Goal: Transaction & Acquisition: Purchase product/service

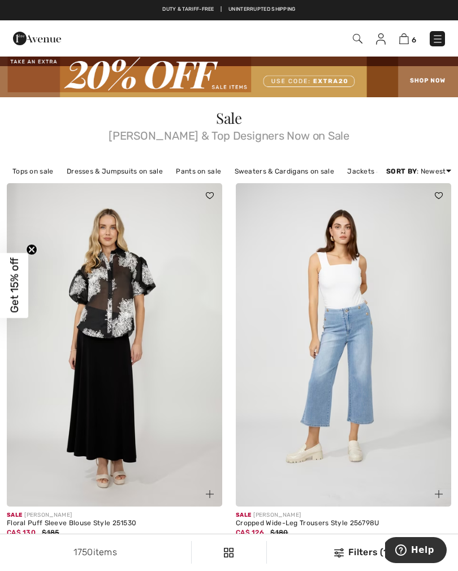
click at [381, 41] on img at bounding box center [381, 38] width 10 height 11
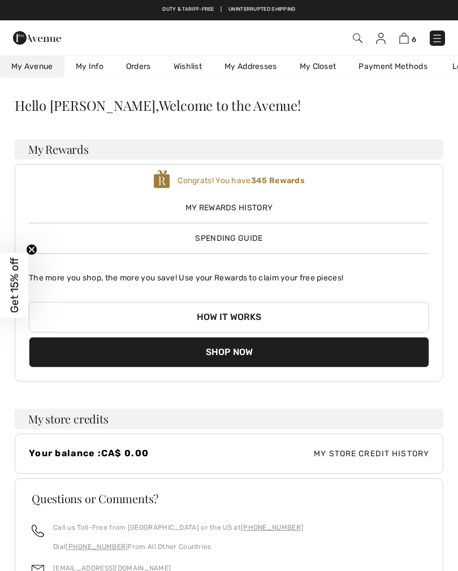
click at [403, 43] on img at bounding box center [404, 38] width 10 height 11
click at [403, 38] on img at bounding box center [404, 38] width 10 height 11
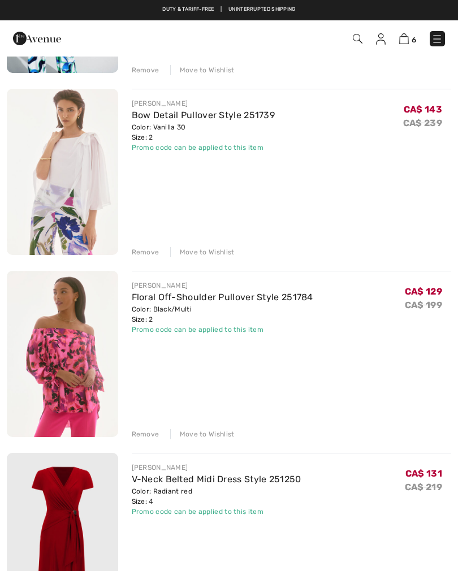
scroll to position [254, 0]
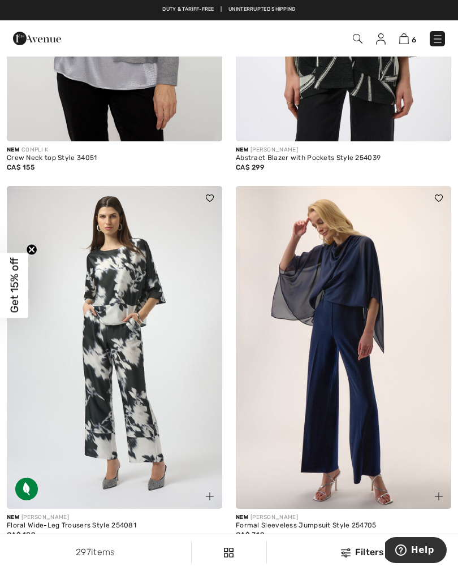
scroll to position [363, 0]
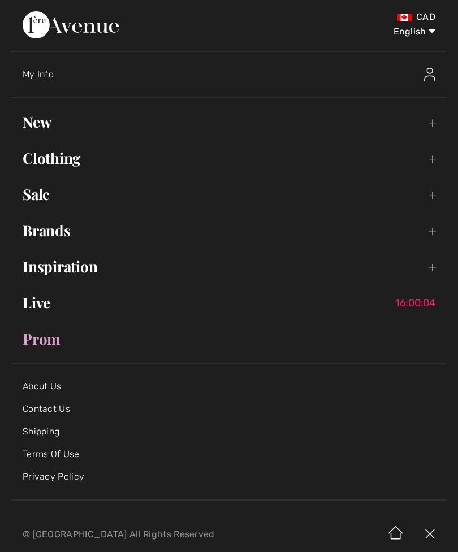
click at [71, 164] on link "Clothing Toggle submenu" at bounding box center [228, 158] width 435 height 25
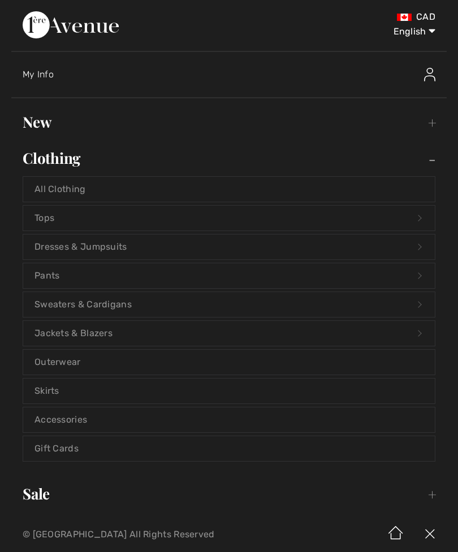
click at [58, 220] on link "Tops Open submenu" at bounding box center [228, 218] width 411 height 25
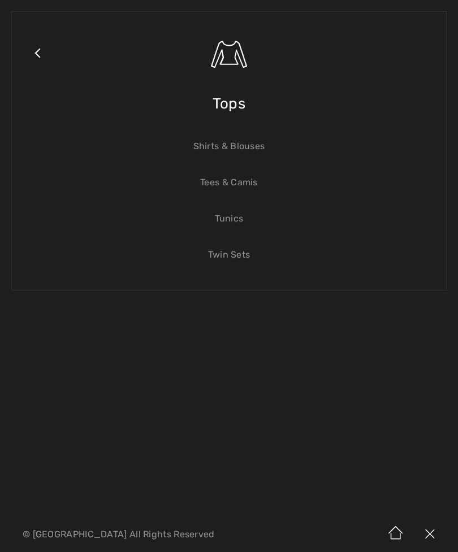
click at [245, 154] on link "Shirts & Blouses" at bounding box center [228, 146] width 411 height 25
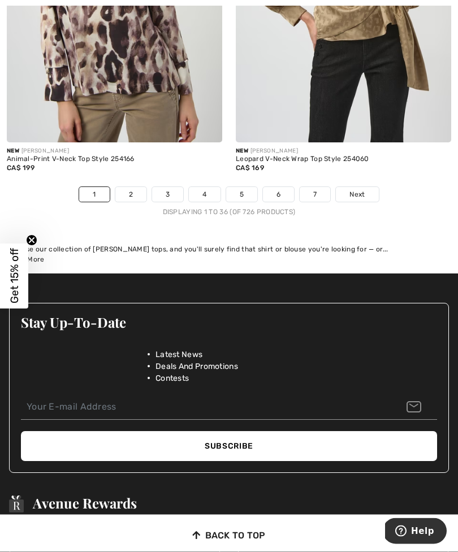
scroll to position [6925, 0]
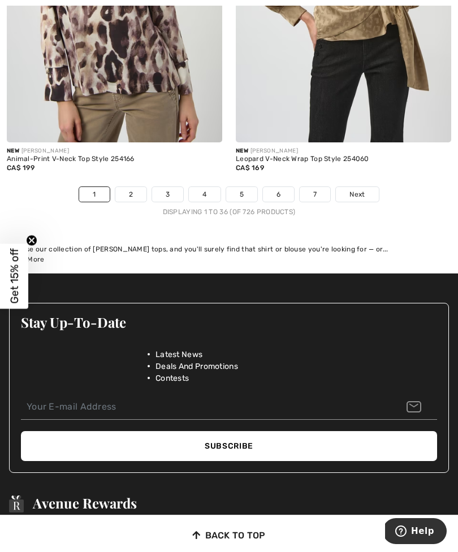
click at [136, 187] on link "2" at bounding box center [130, 194] width 31 height 15
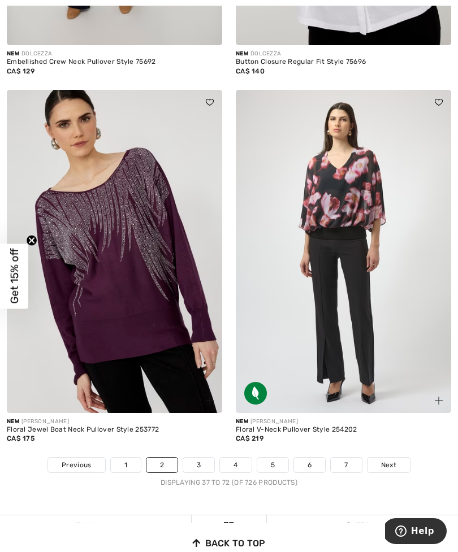
scroll to position [6508, 0]
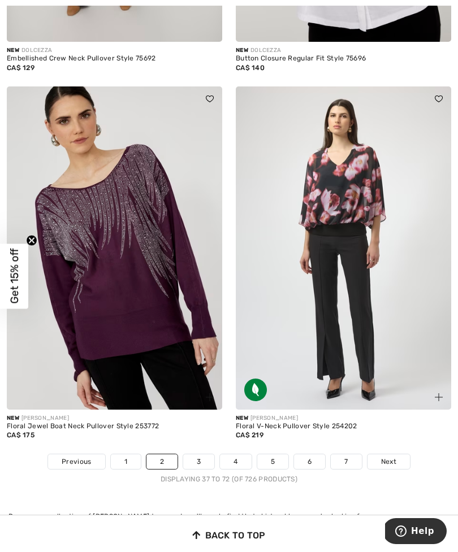
click at [201, 455] on link "3" at bounding box center [198, 461] width 31 height 15
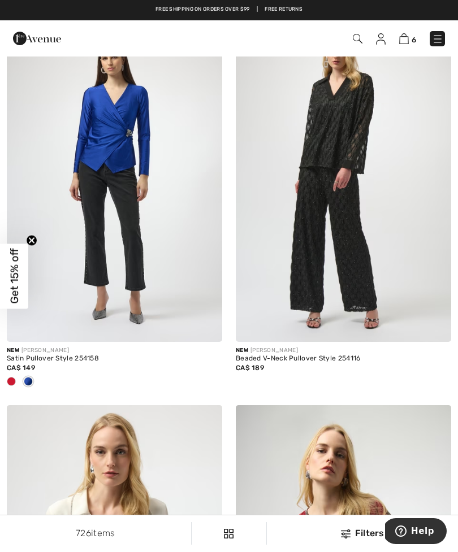
scroll to position [146, 0]
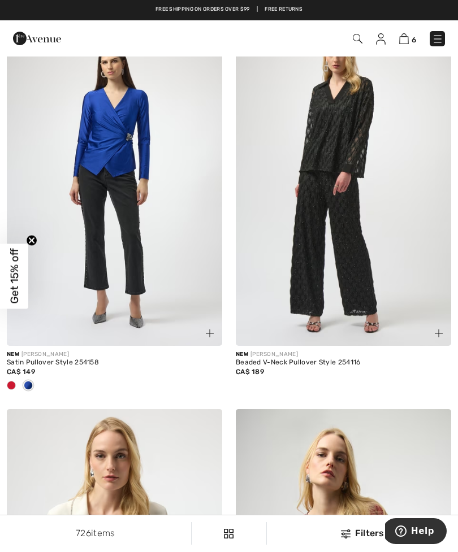
click at [7, 388] on span at bounding box center [11, 385] width 9 height 9
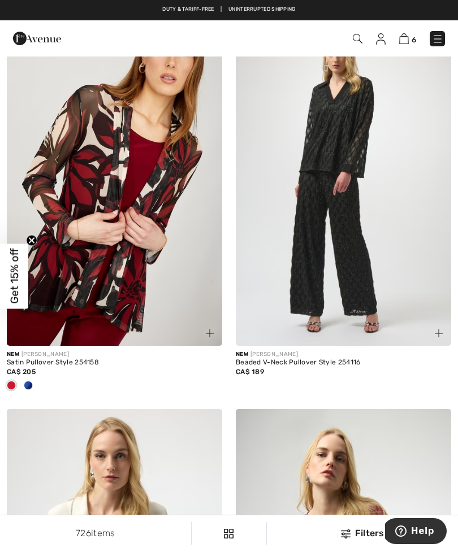
click at [35, 387] on div at bounding box center [28, 386] width 17 height 19
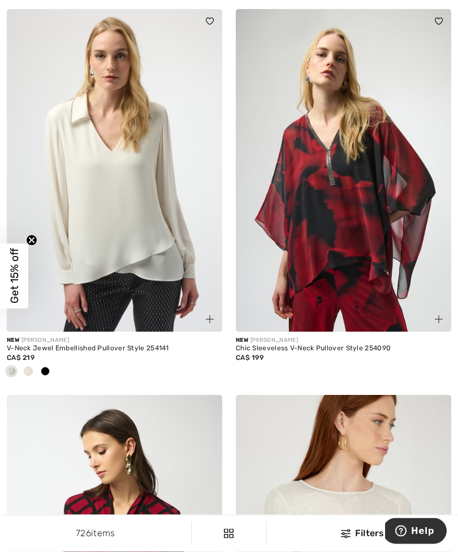
scroll to position [546, 0]
click at [34, 376] on div at bounding box center [28, 372] width 17 height 19
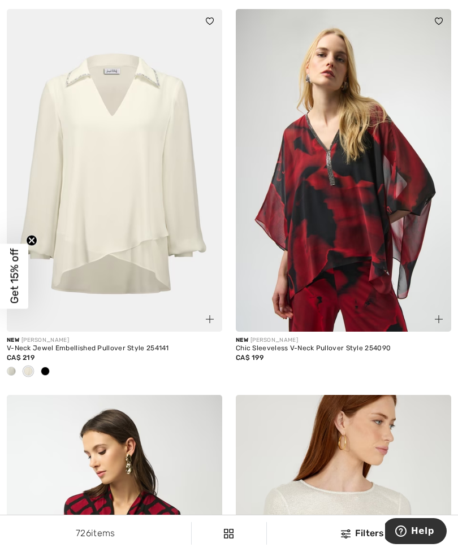
click at [50, 372] on div at bounding box center [45, 372] width 17 height 19
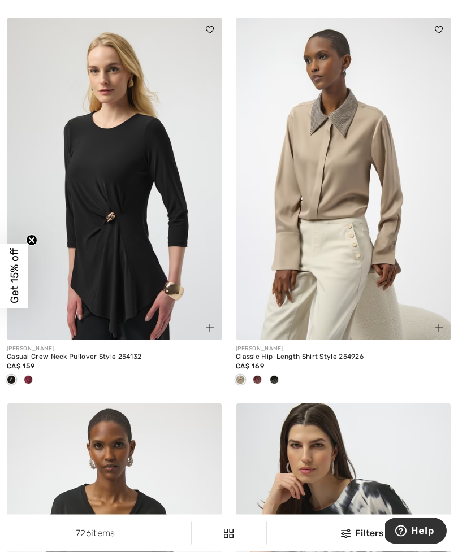
scroll to position [4815, 0]
click at [31, 377] on span at bounding box center [28, 379] width 9 height 9
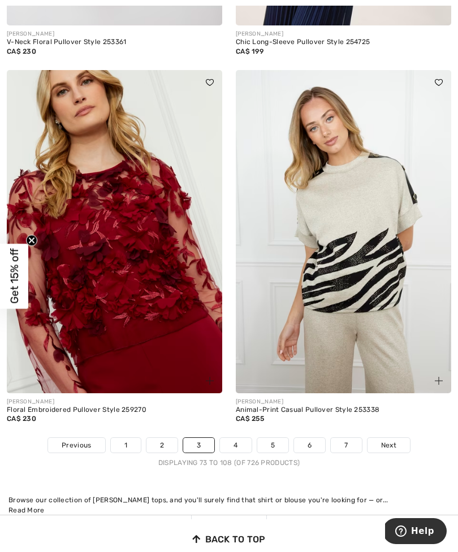
scroll to position [6641, 0]
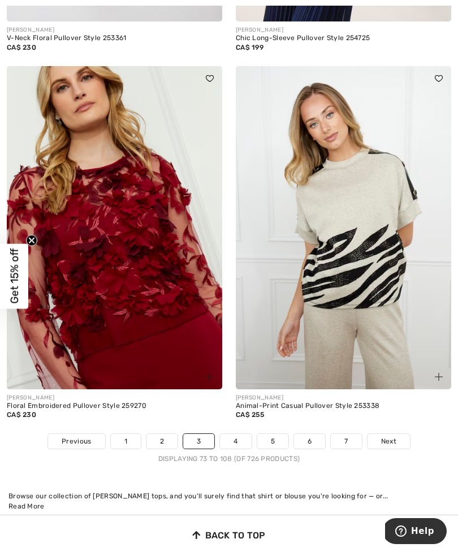
click at [238, 438] on link "4" at bounding box center [235, 441] width 31 height 15
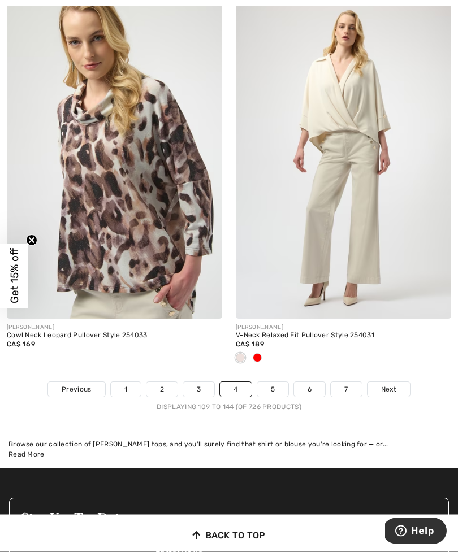
scroll to position [6730, 0]
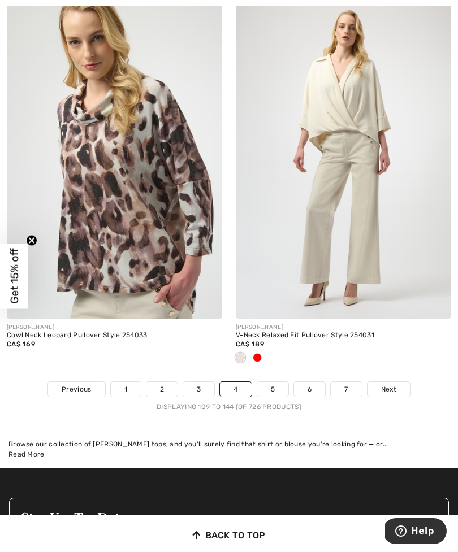
click at [273, 382] on link "5" at bounding box center [272, 389] width 31 height 15
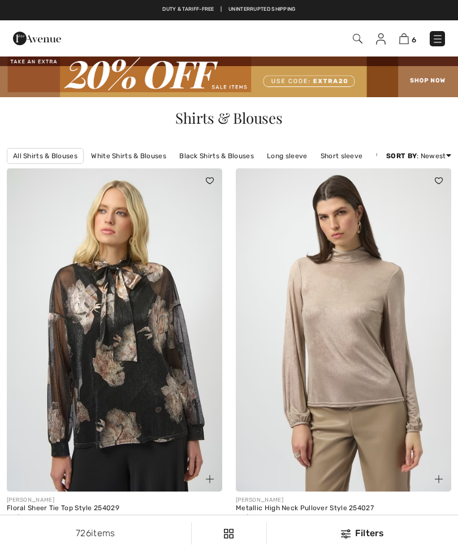
checkbox input "true"
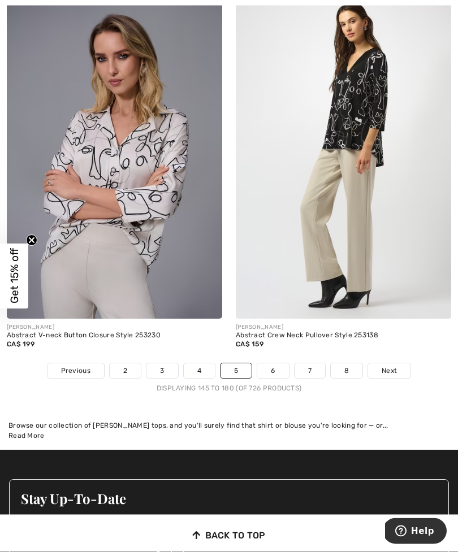
scroll to position [6637, 0]
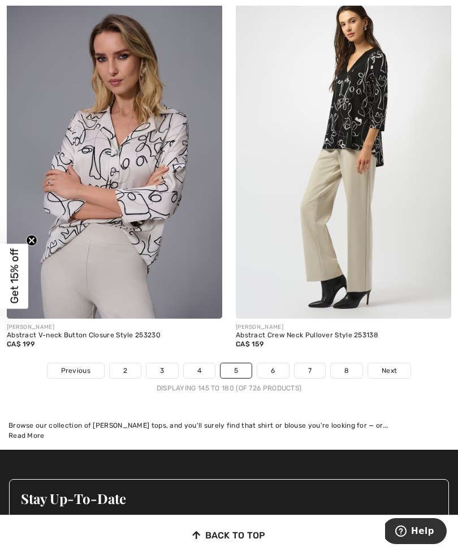
click at [276, 366] on link "6" at bounding box center [272, 370] width 31 height 15
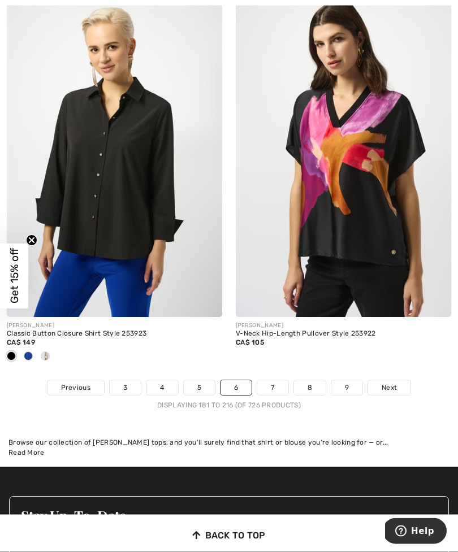
scroll to position [6676, 0]
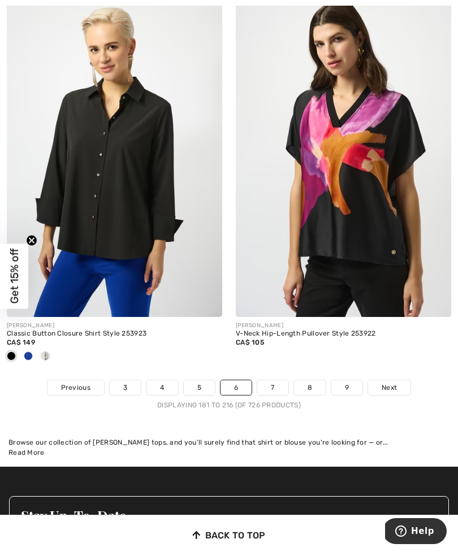
click at [271, 385] on link "7" at bounding box center [272, 387] width 31 height 15
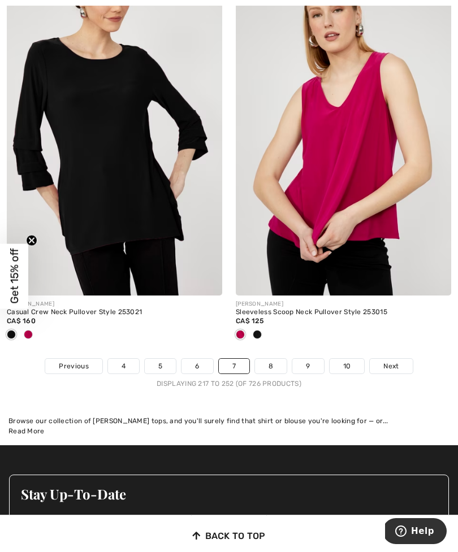
scroll to position [6665, 0]
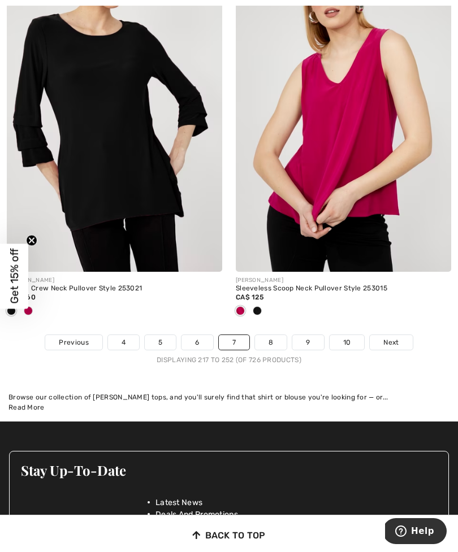
click at [271, 342] on link "8" at bounding box center [271, 342] width 32 height 15
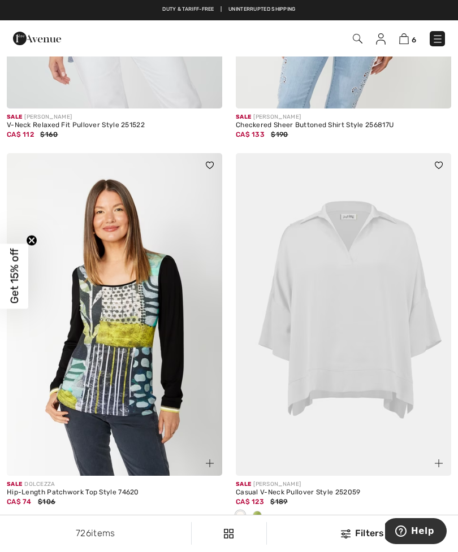
scroll to position [2700, 0]
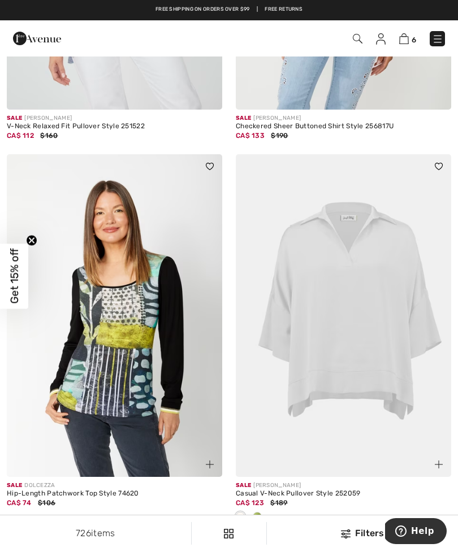
click at [358, 40] on img at bounding box center [357, 39] width 10 height 10
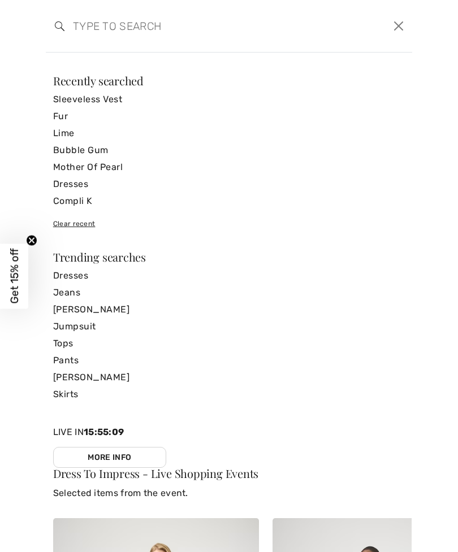
click at [91, 24] on input "search" at bounding box center [189, 26] width 251 height 34
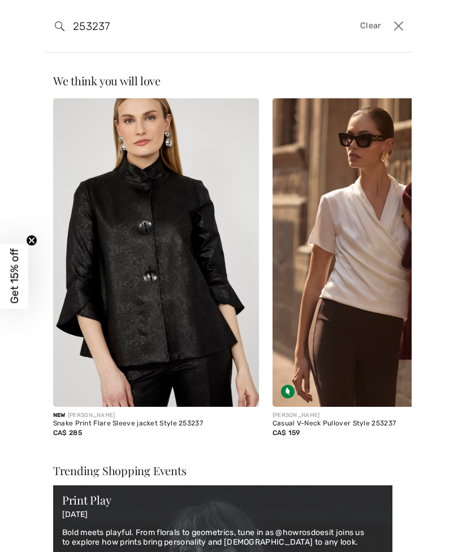
type input "253237"
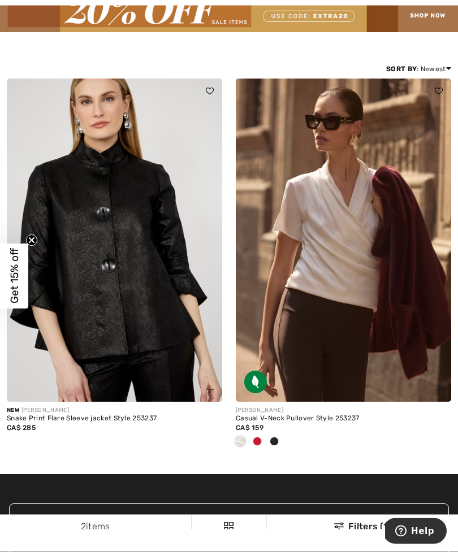
scroll to position [65, 0]
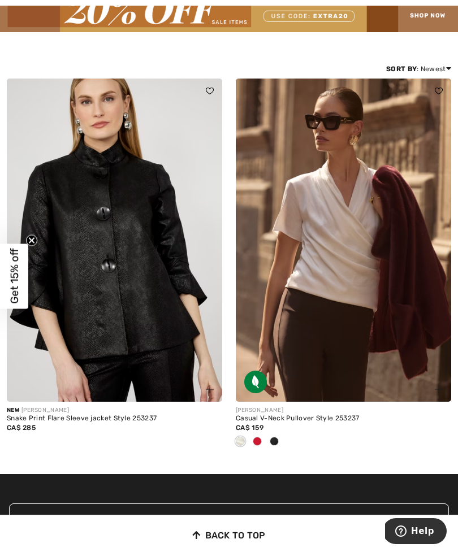
click at [265, 447] on div at bounding box center [257, 442] width 17 height 19
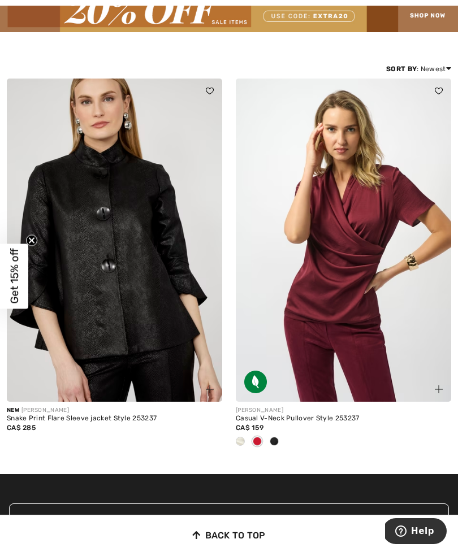
click at [350, 297] on img at bounding box center [343, 240] width 215 height 323
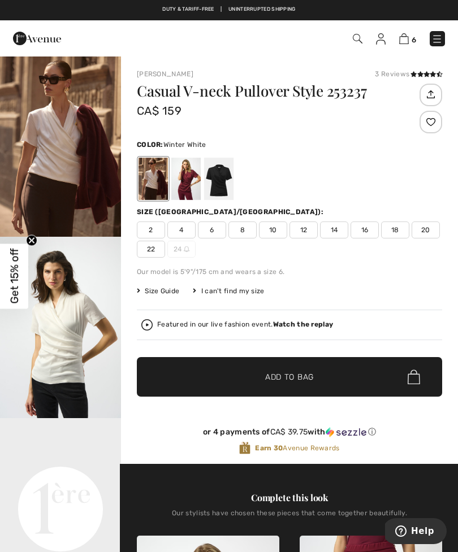
click at [218, 178] on div at bounding box center [218, 179] width 29 height 42
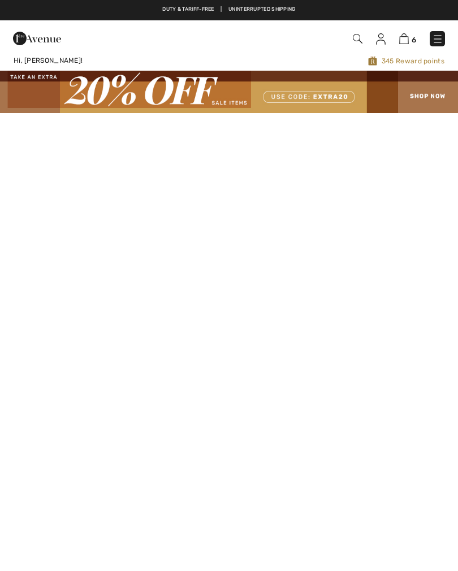
click at [403, 42] on img at bounding box center [404, 38] width 10 height 11
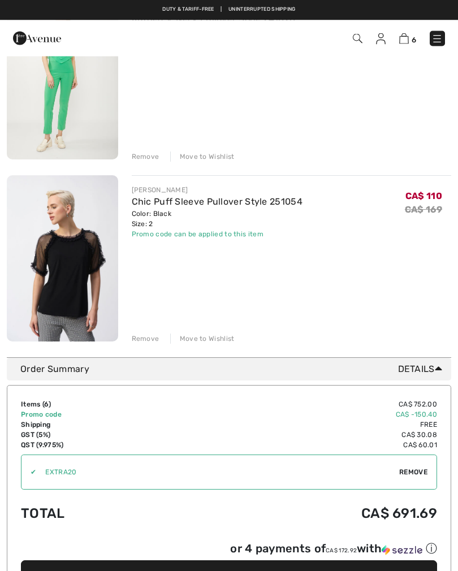
scroll to position [903, 0]
click at [143, 343] on div "Remove" at bounding box center [146, 338] width 28 height 10
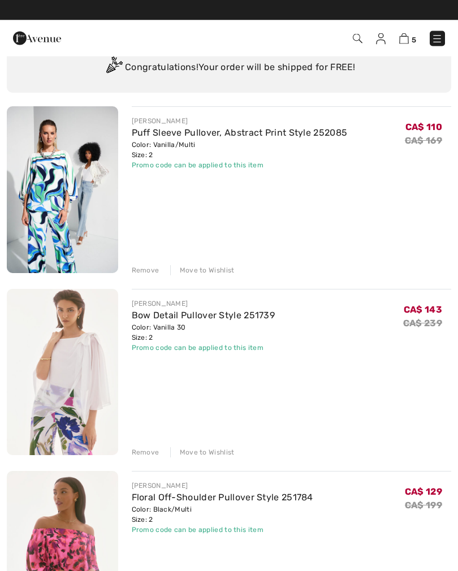
scroll to position [61, 0]
click at [194, 137] on link "Puff Sleeve Pullover, Abstract Print Style 252085" at bounding box center [240, 132] width 216 height 11
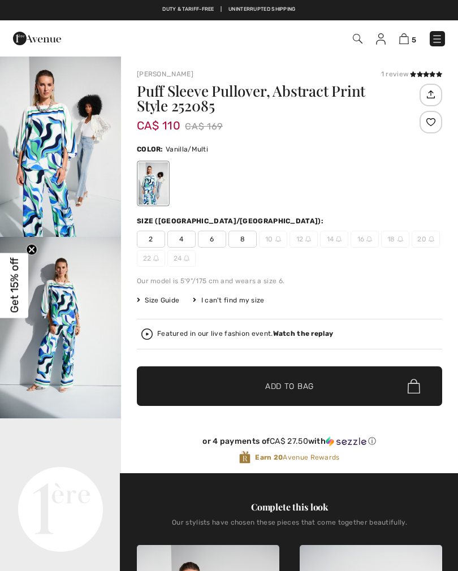
checkbox input "true"
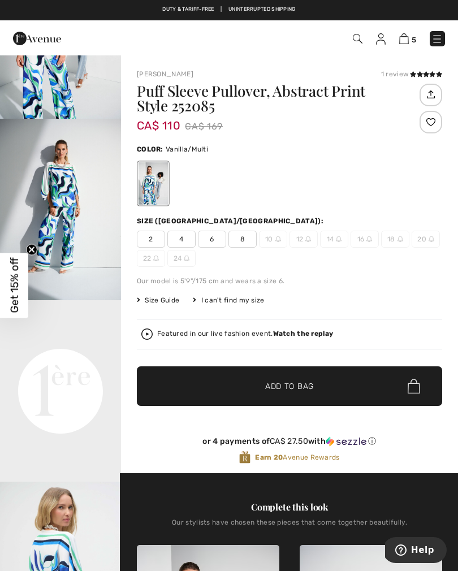
scroll to position [120, 0]
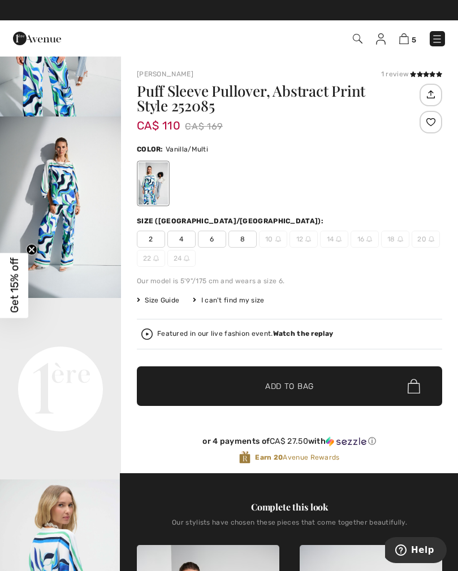
click at [404, 42] on img at bounding box center [404, 38] width 10 height 11
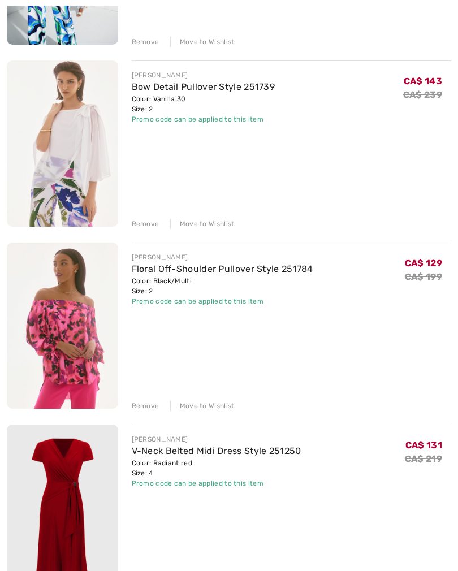
scroll to position [295, 0]
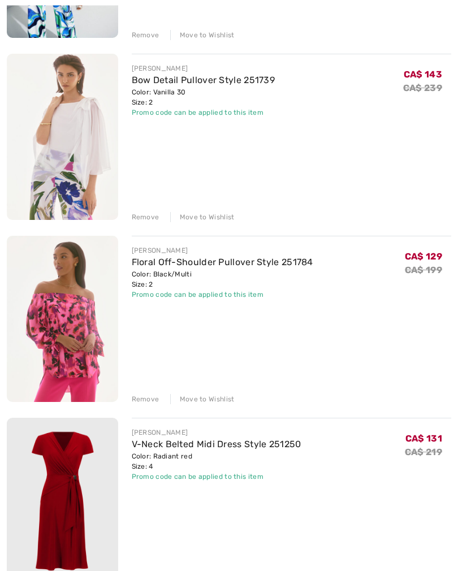
click at [153, 265] on link "Floral Off-Shoulder Pullover Style 251784" at bounding box center [222, 262] width 181 height 11
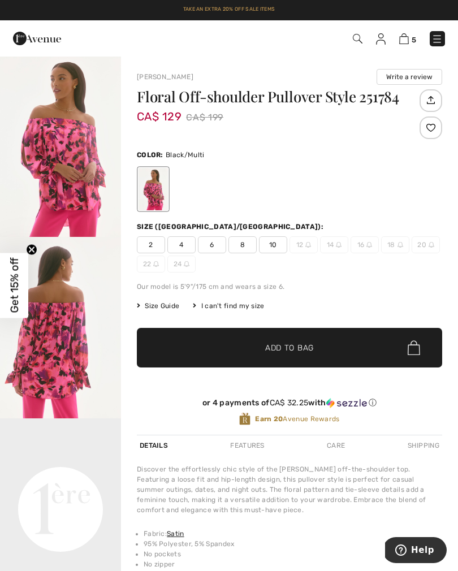
click at [407, 41] on img at bounding box center [404, 38] width 10 height 11
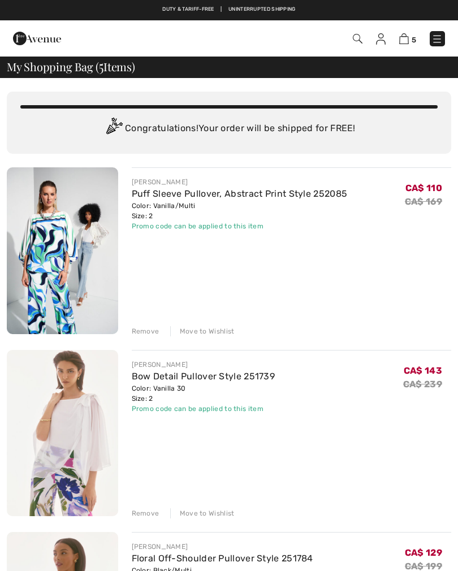
checkbox input "true"
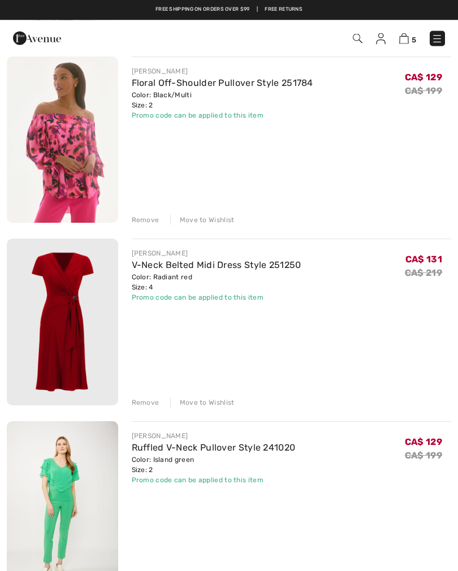
scroll to position [474, 0]
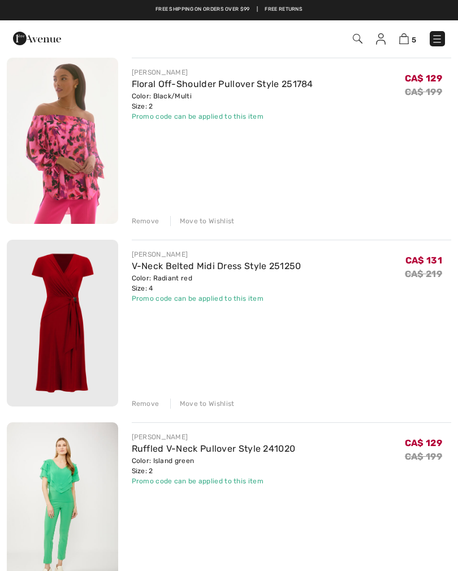
click at [157, 271] on link "V-Neck Belted Midi Dress Style 251250" at bounding box center [216, 265] width 169 height 11
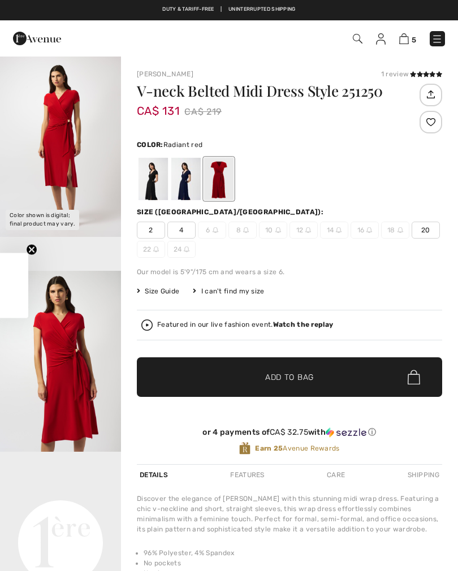
checkbox input "true"
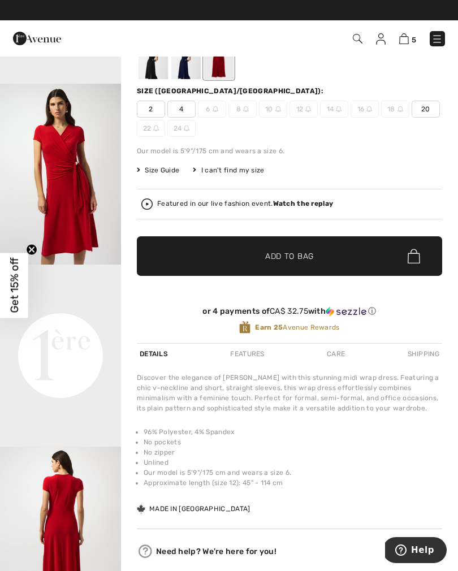
scroll to position [66, 0]
click at [405, 43] on img at bounding box center [404, 38] width 10 height 11
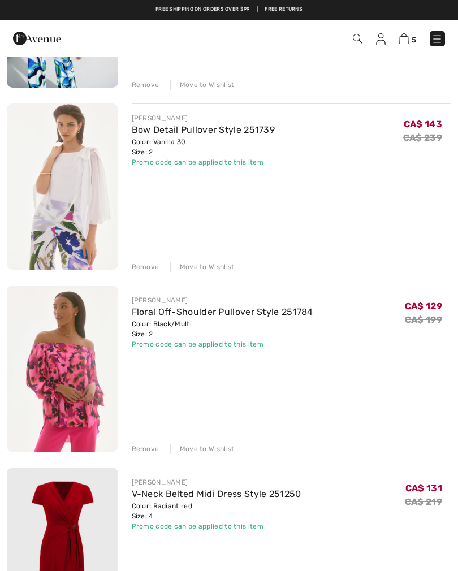
scroll to position [246, 0]
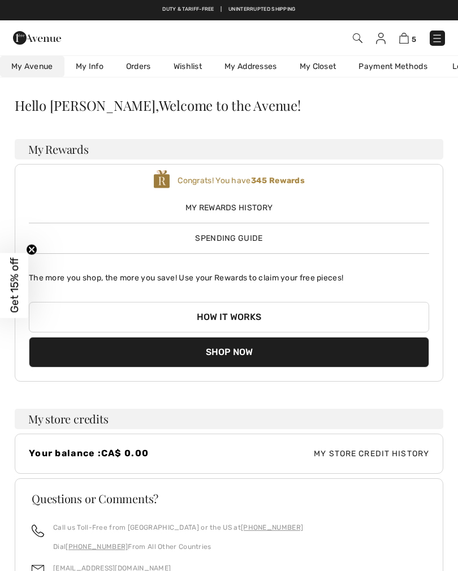
click at [404, 40] on img at bounding box center [404, 38] width 10 height 11
click at [402, 42] on img at bounding box center [404, 38] width 10 height 11
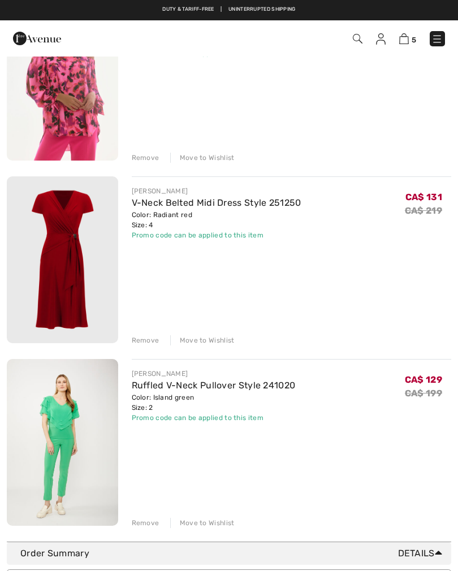
scroll to position [537, 0]
click at [141, 343] on div "Remove" at bounding box center [146, 341] width 28 height 10
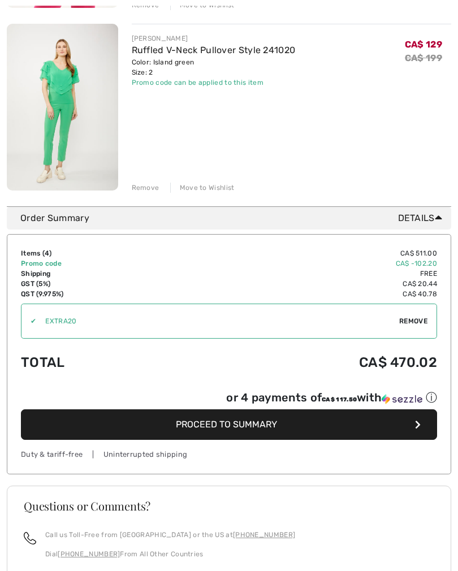
scroll to position [693, 0]
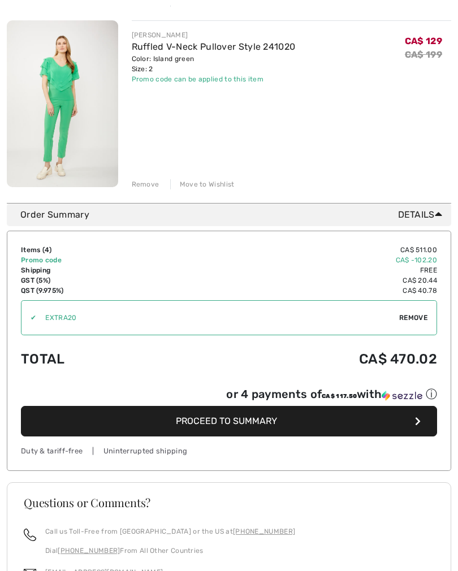
click at [246, 419] on span "Proceed to Summary" at bounding box center [226, 421] width 101 height 11
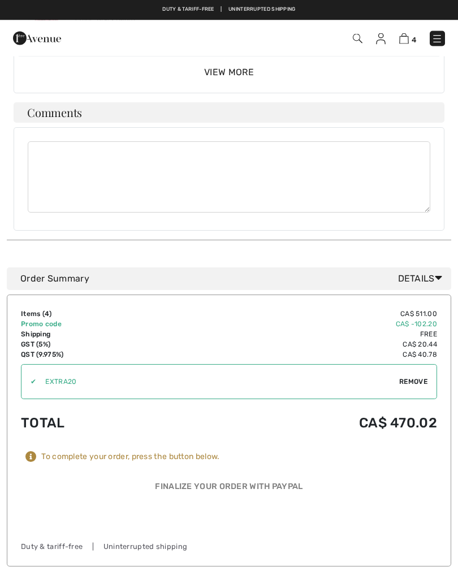
scroll to position [551, 0]
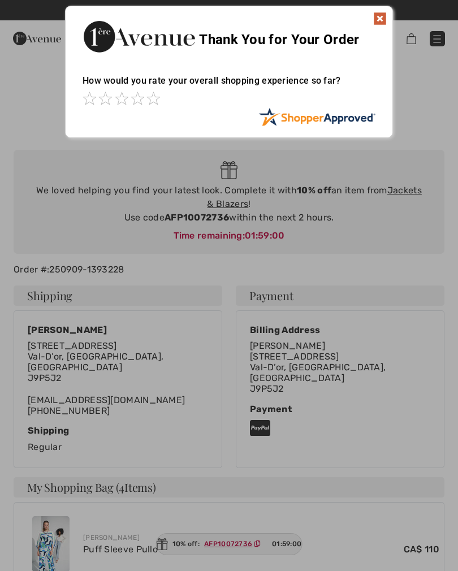
click at [399, 198] on div at bounding box center [229, 285] width 458 height 571
click at [408, 203] on div at bounding box center [229, 285] width 458 height 571
click at [384, 20] on img at bounding box center [380, 19] width 14 height 14
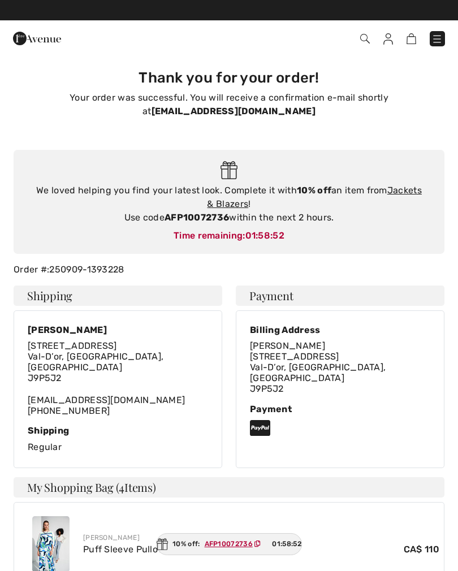
click at [405, 203] on div "We loved helping you find your latest look. Complete it with 10% off an item fr…" at bounding box center [229, 204] width 408 height 41
click at [407, 195] on link "Jackets & Blazers" at bounding box center [314, 197] width 214 height 24
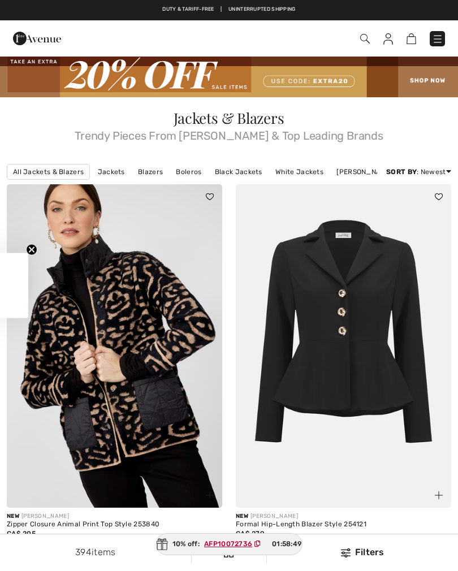
checkbox input "true"
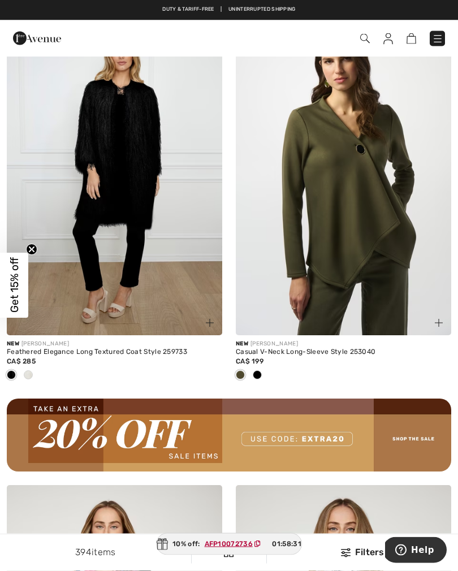
scroll to position [4364, 0]
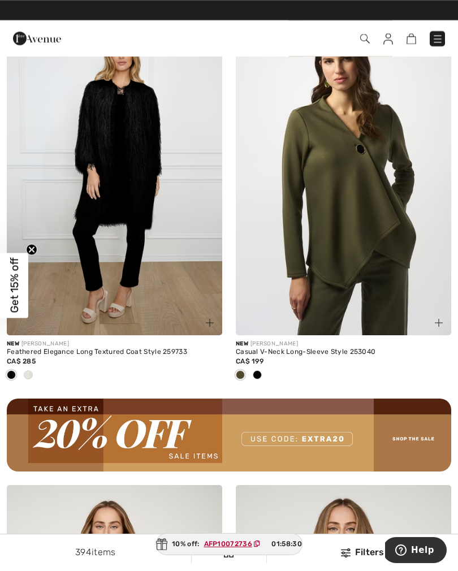
click at [33, 373] on div at bounding box center [28, 375] width 17 height 19
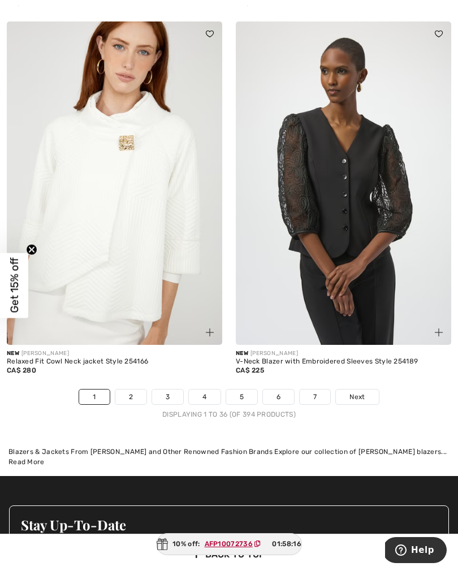
scroll to position [6685, 0]
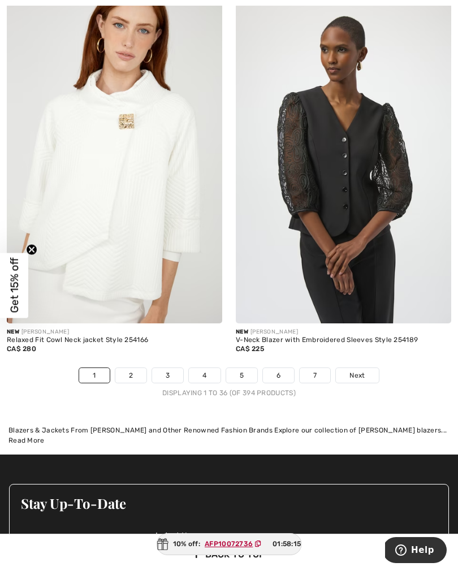
click at [130, 371] on link "2" at bounding box center [130, 375] width 31 height 15
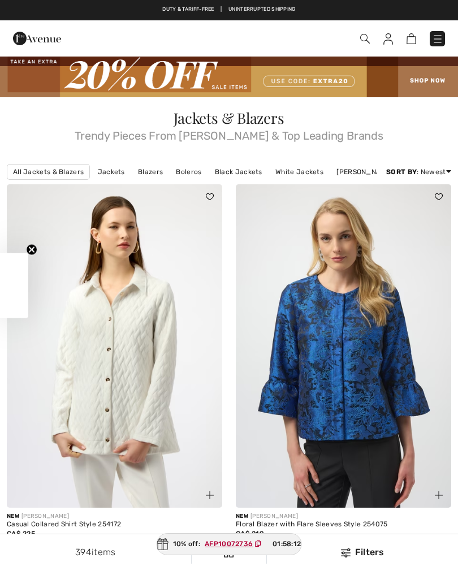
checkbox input "true"
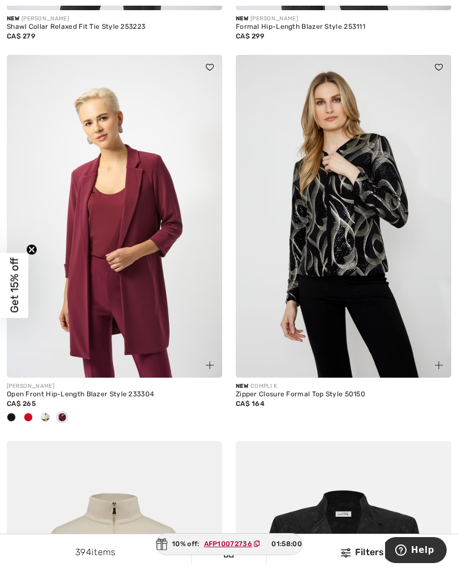
scroll to position [868, 0]
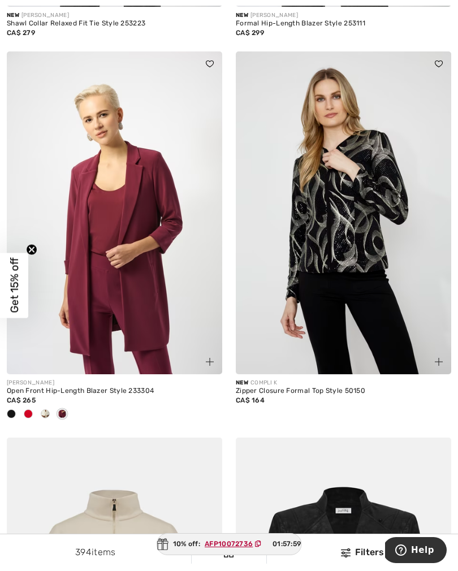
click at [29, 416] on span at bounding box center [28, 413] width 9 height 9
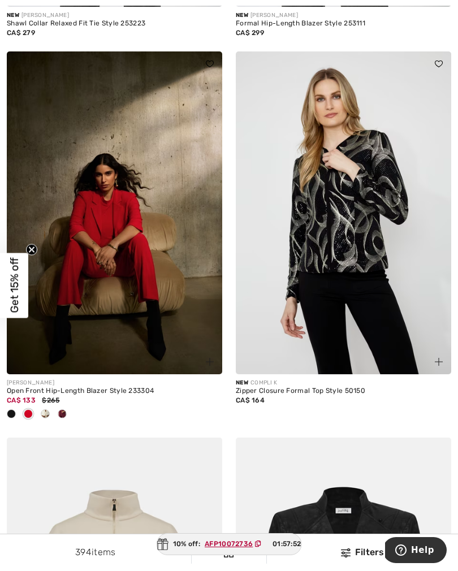
click at [50, 416] on div at bounding box center [45, 414] width 17 height 19
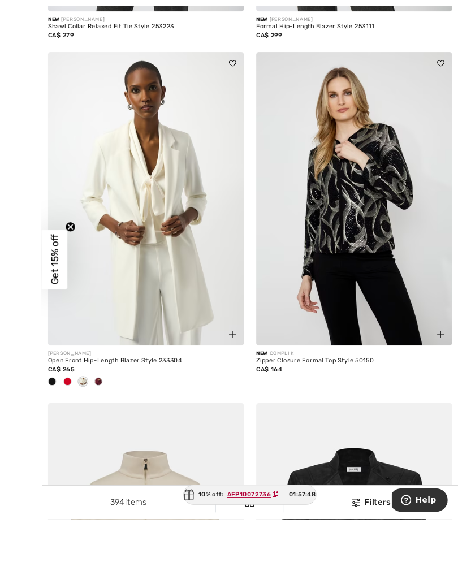
scroll to position [895, 0]
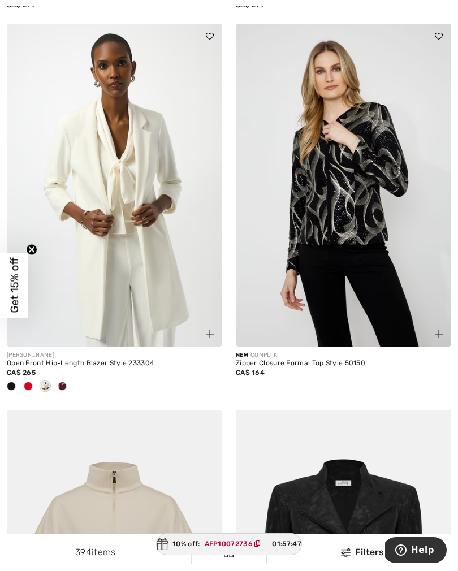
click at [66, 388] on div at bounding box center [62, 386] width 17 height 19
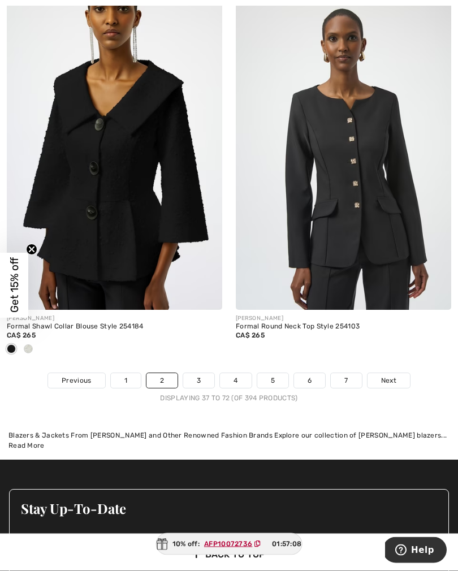
scroll to position [6680, 0]
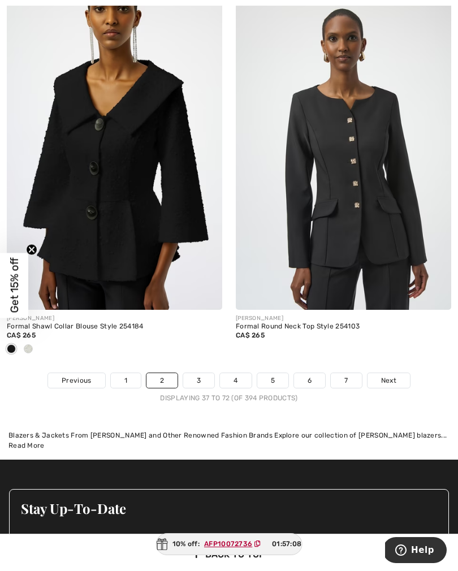
click at [205, 376] on link "3" at bounding box center [198, 380] width 31 height 15
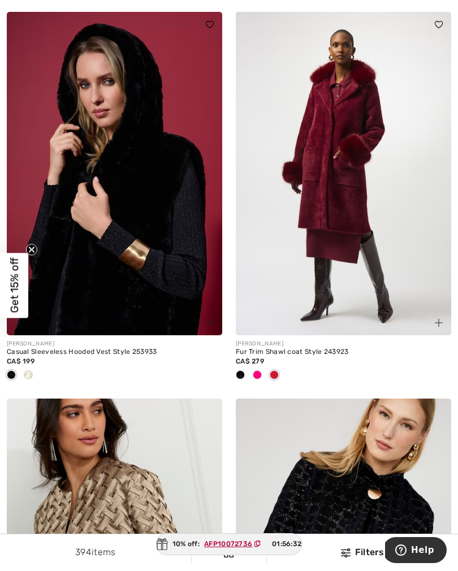
scroll to position [5553, 0]
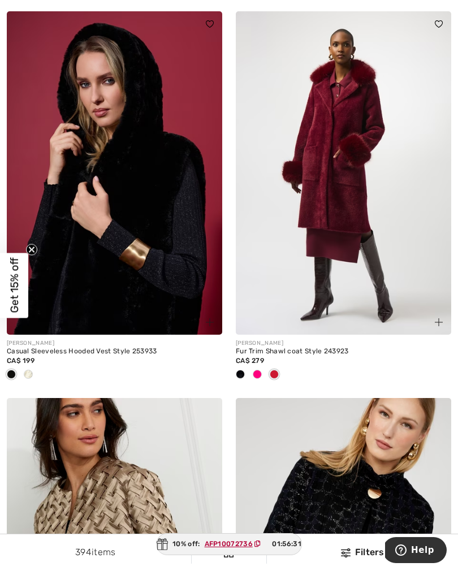
click at [259, 371] on span at bounding box center [256, 373] width 9 height 9
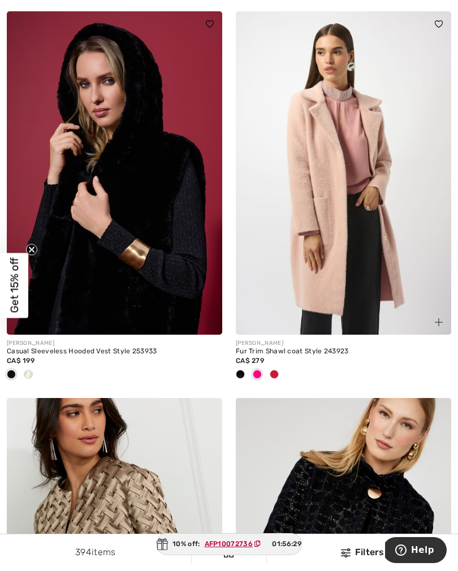
click at [277, 373] on div at bounding box center [273, 374] width 17 height 19
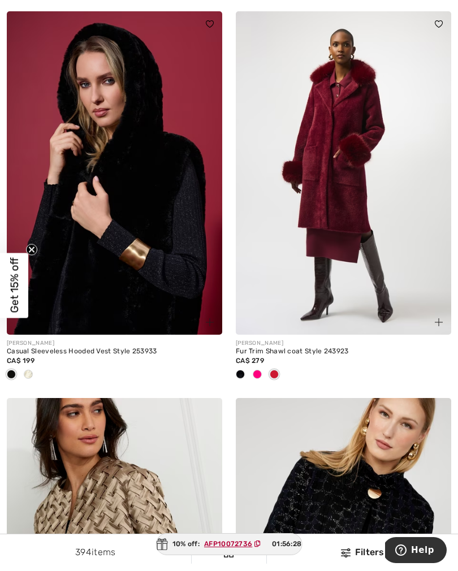
click at [243, 371] on div at bounding box center [240, 374] width 17 height 19
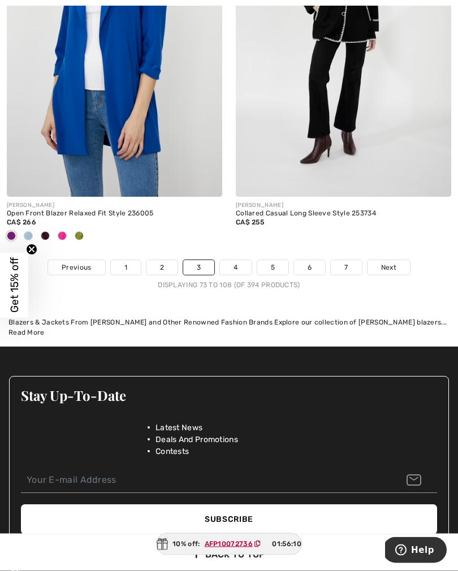
scroll to position [6812, 0]
click at [233, 267] on link "4" at bounding box center [235, 267] width 31 height 15
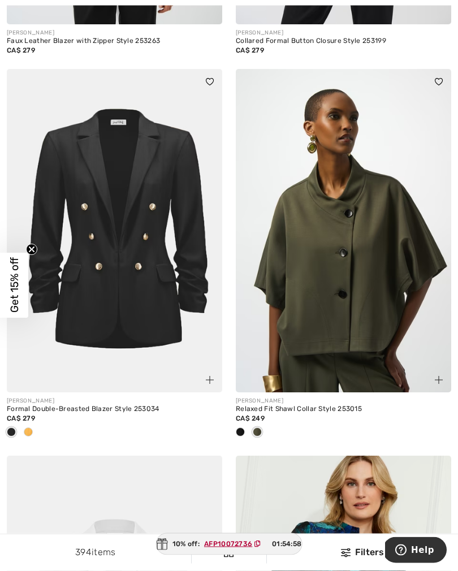
scroll to position [5496, 0]
click at [33, 427] on div at bounding box center [28, 432] width 17 height 19
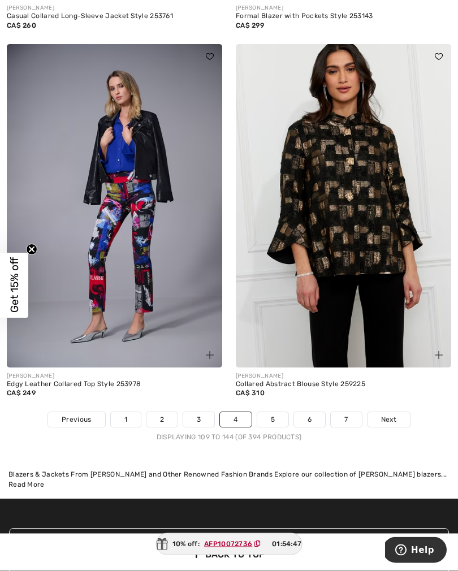
scroll to position [6660, 0]
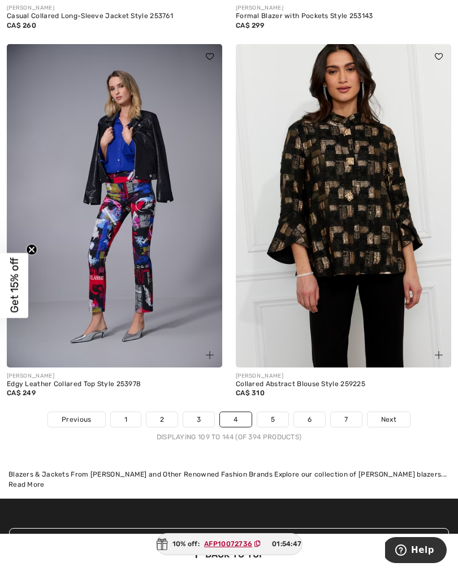
click at [277, 413] on link "5" at bounding box center [272, 419] width 31 height 15
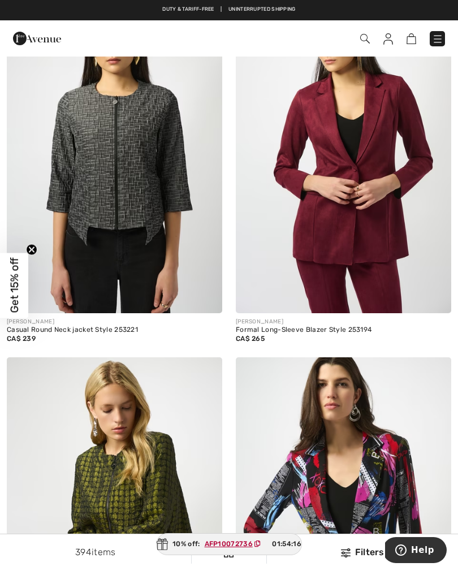
scroll to position [1276, 0]
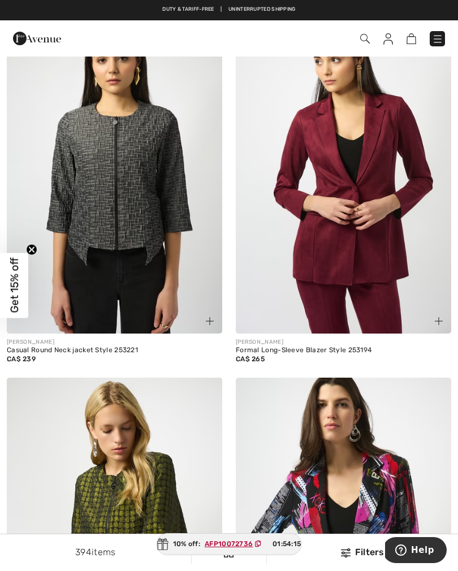
click at [120, 195] on img at bounding box center [114, 171] width 215 height 323
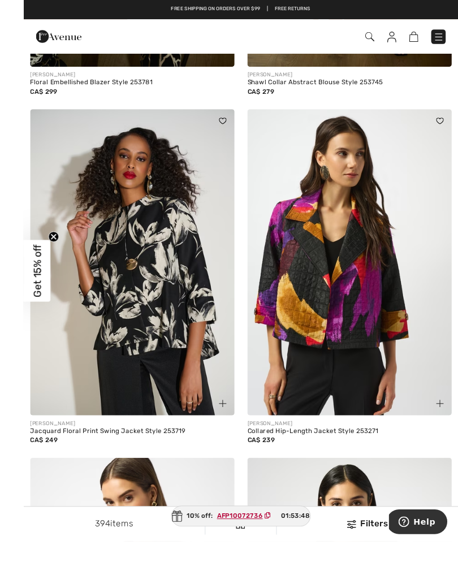
scroll to position [3126, 0]
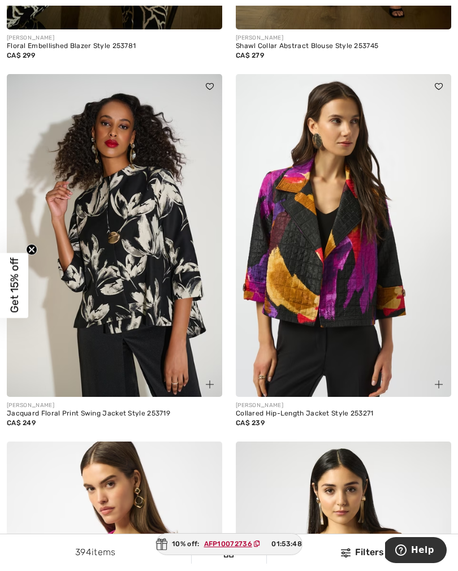
click at [132, 246] on img at bounding box center [114, 235] width 215 height 323
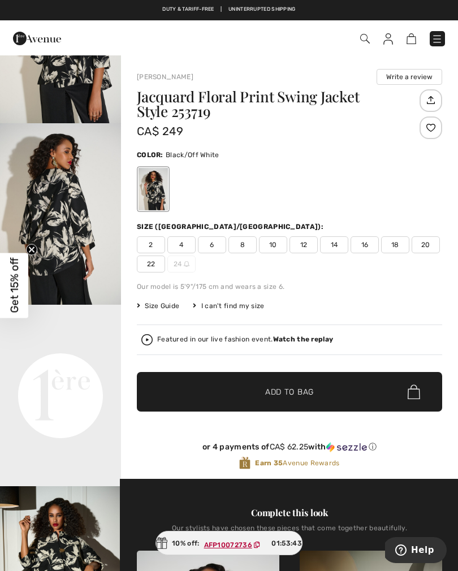
scroll to position [124, 0]
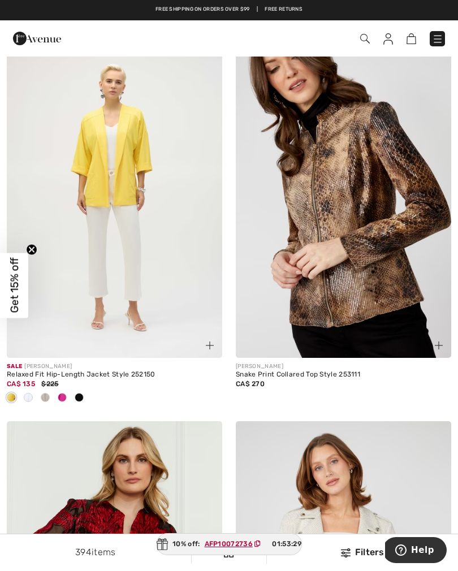
scroll to position [4719, 0]
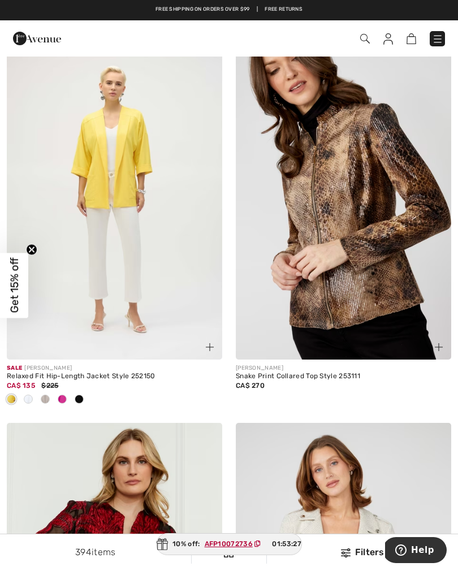
click at [50, 397] on div at bounding box center [45, 399] width 17 height 19
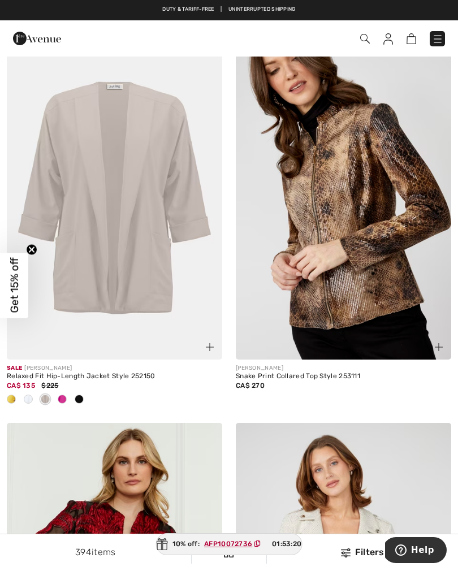
click at [121, 241] on img at bounding box center [114, 198] width 215 height 323
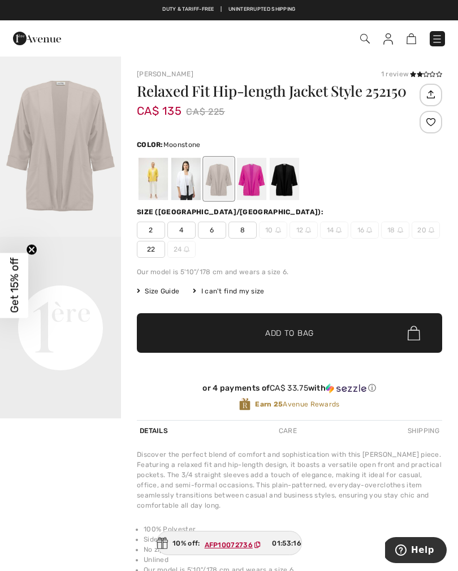
click at [151, 231] on span "2" at bounding box center [151, 229] width 28 height 17
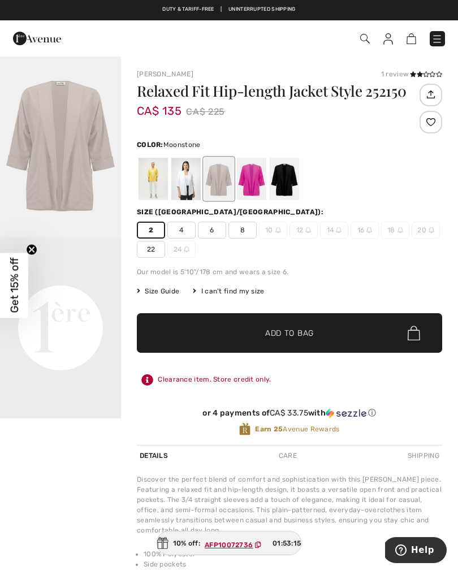
click at [271, 331] on span "Add to Bag" at bounding box center [289, 333] width 49 height 12
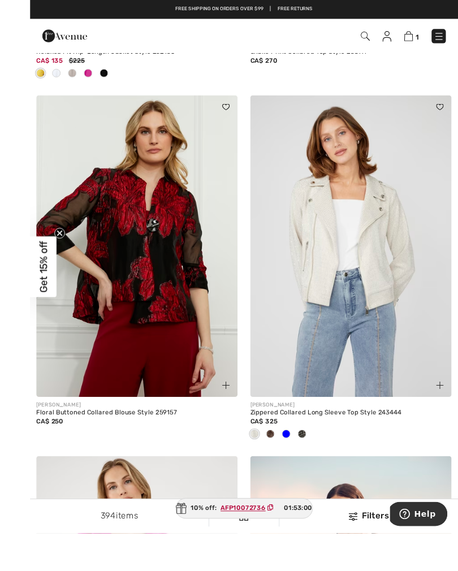
scroll to position [5092, 0]
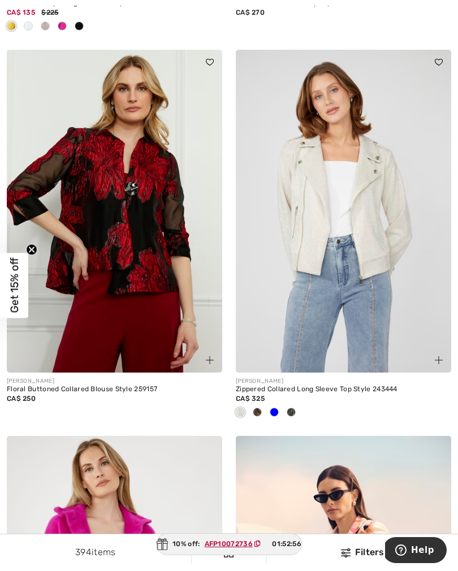
click at [280, 408] on div at bounding box center [273, 412] width 17 height 19
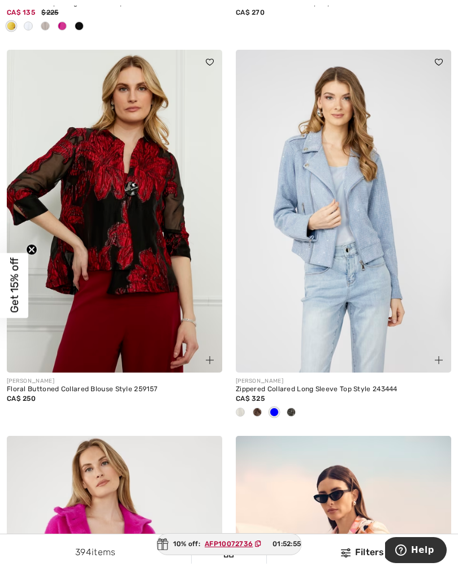
click at [295, 408] on div at bounding box center [290, 412] width 17 height 19
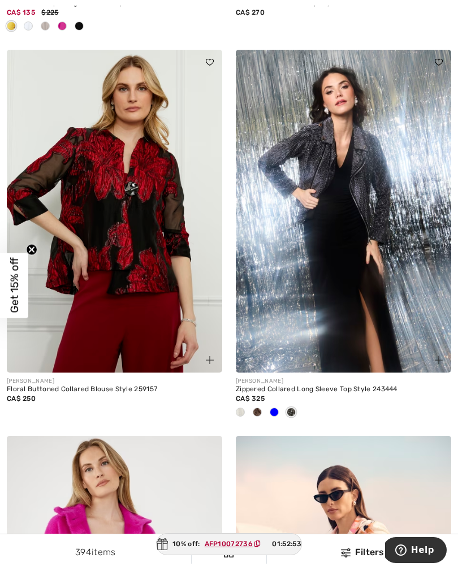
click at [259, 411] on div at bounding box center [257, 412] width 17 height 19
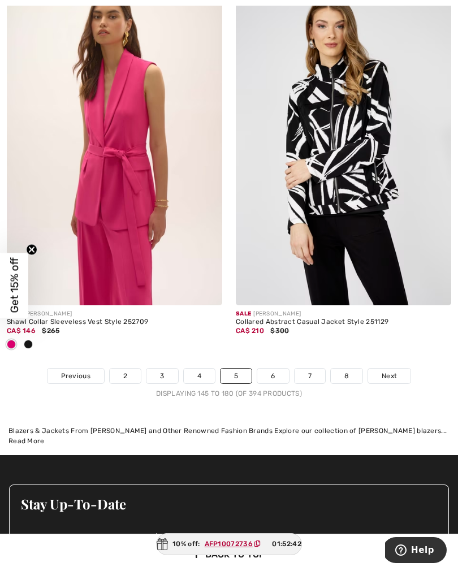
scroll to position [6690, 0]
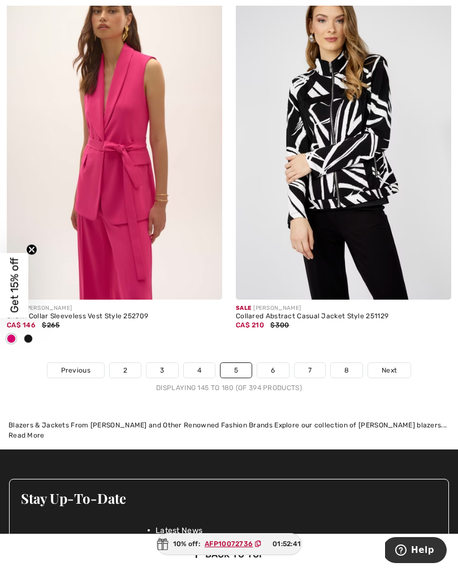
click at [275, 363] on link "6" at bounding box center [272, 370] width 31 height 15
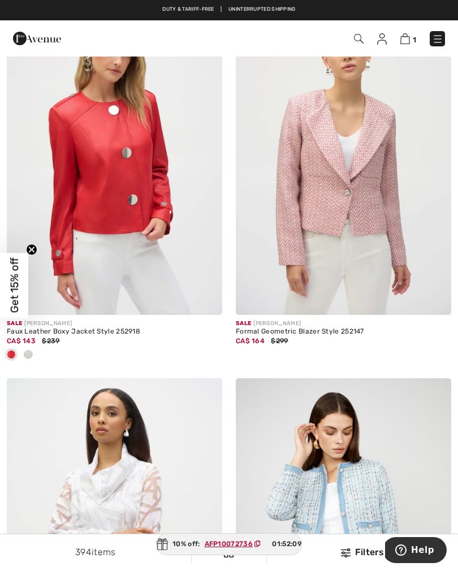
scroll to position [2528, 0]
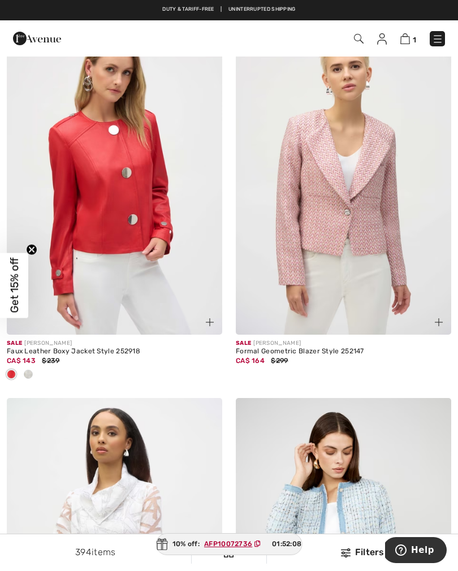
click at [34, 375] on div at bounding box center [28, 374] width 17 height 19
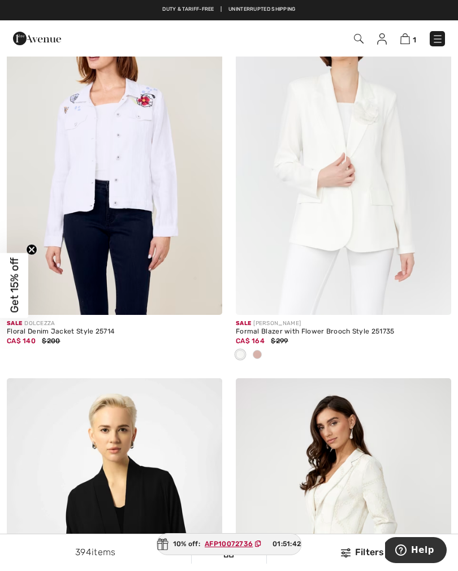
scroll to position [4842, 0]
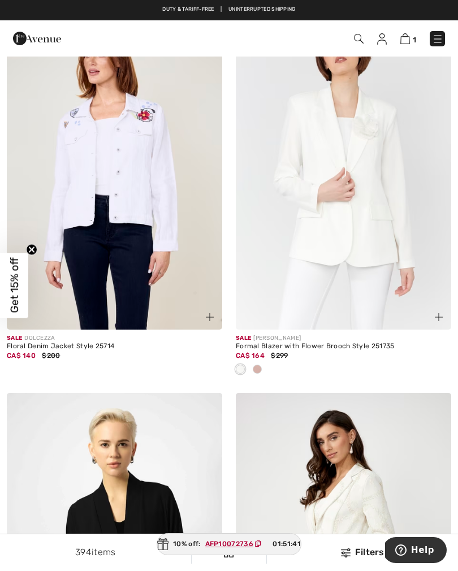
click at [262, 365] on div at bounding box center [257, 369] width 17 height 19
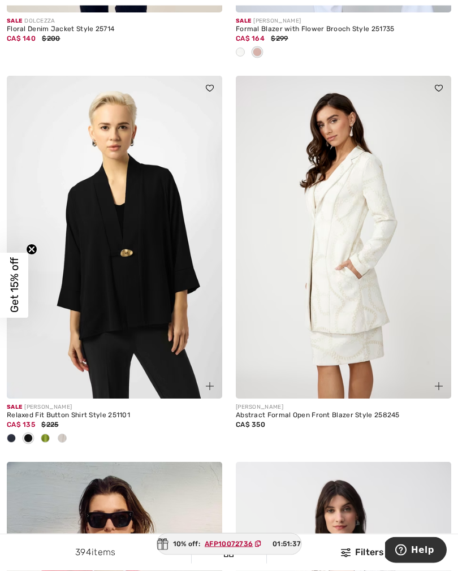
scroll to position [5159, 0]
click at [47, 436] on span at bounding box center [45, 437] width 9 height 9
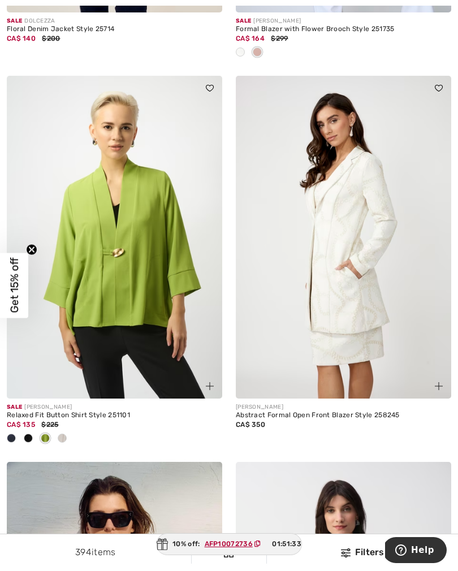
click at [66, 434] on span at bounding box center [62, 437] width 9 height 9
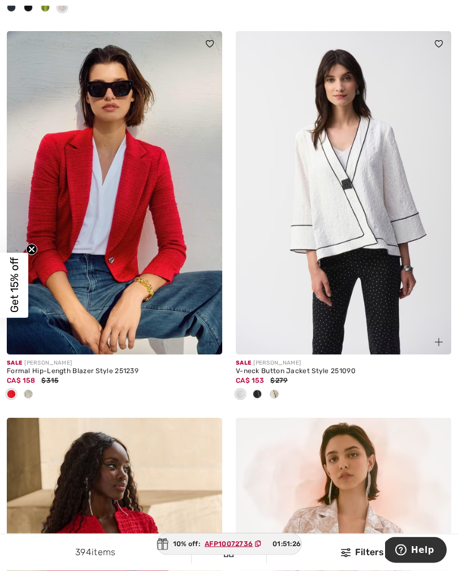
scroll to position [5589, 0]
click at [31, 391] on div at bounding box center [28, 394] width 17 height 19
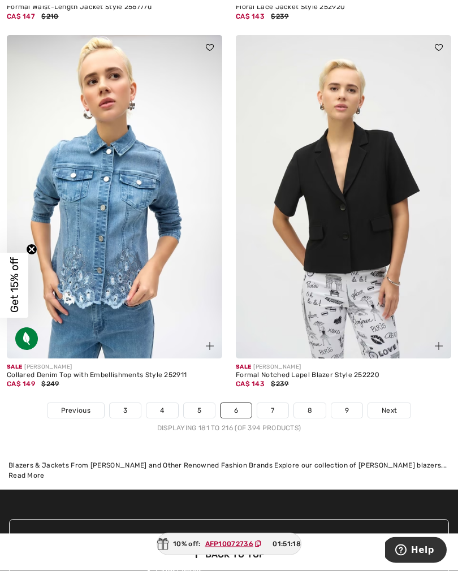
scroll to position [6731, 0]
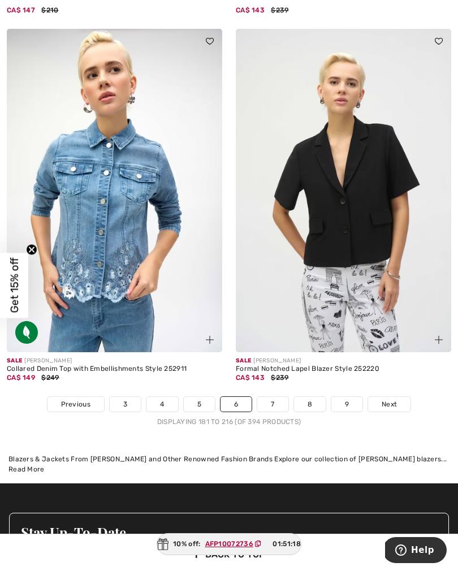
click at [270, 402] on link "7" at bounding box center [272, 404] width 31 height 15
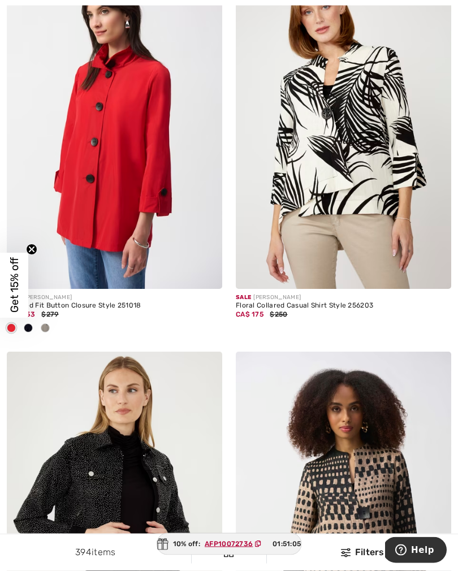
scroll to position [1358, 0]
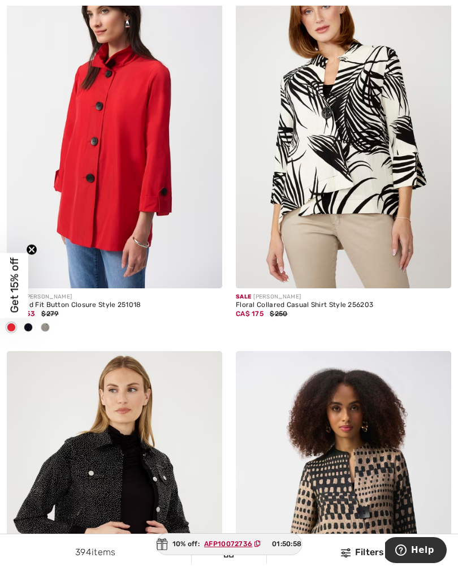
click at [113, 158] on img at bounding box center [114, 126] width 215 height 323
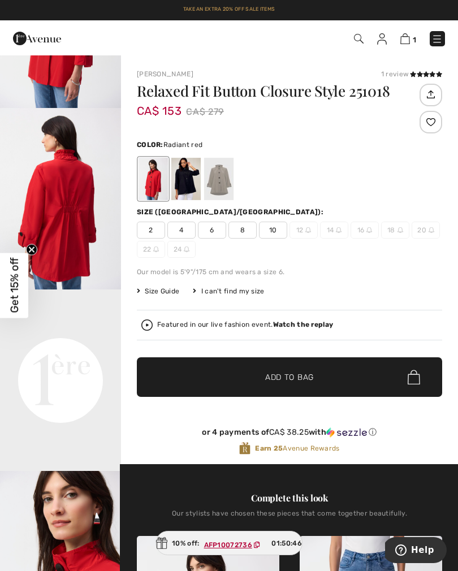
scroll to position [166, 0]
click at [185, 177] on div at bounding box center [185, 179] width 29 height 42
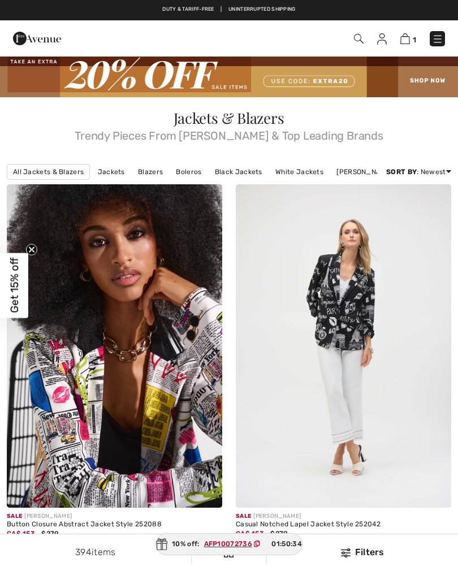
checkbox input "true"
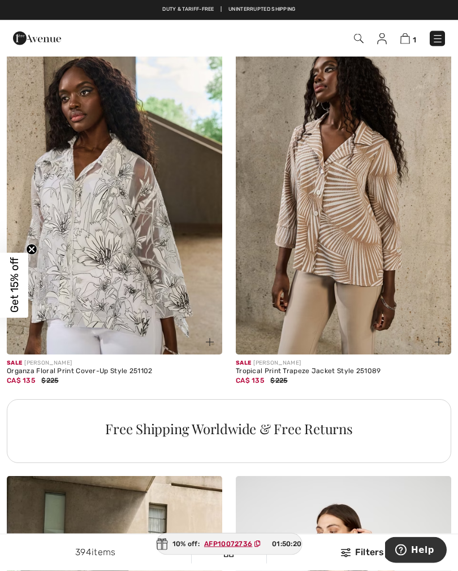
scroll to position [2036, 0]
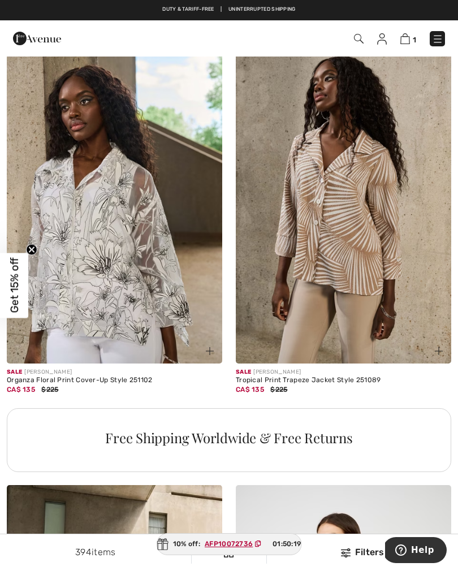
click at [108, 224] on img at bounding box center [114, 202] width 215 height 323
